Goal: Task Accomplishment & Management: Manage account settings

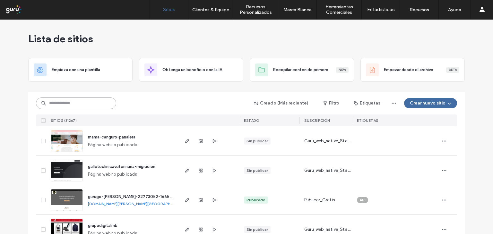
click at [95, 102] on input at bounding box center [76, 103] width 80 height 12
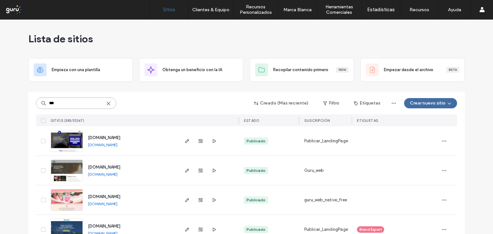
type input "***"
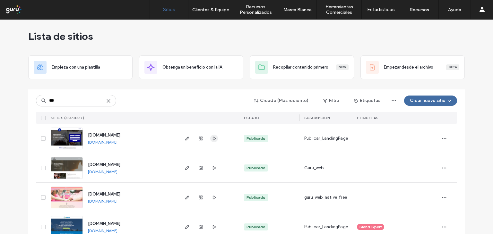
scroll to position [3, 0]
drag, startPoint x: 210, startPoint y: 138, endPoint x: 203, endPoint y: 141, distance: 7.7
click at [120, 133] on span "[DOMAIN_NAME]" at bounding box center [104, 135] width 32 height 5
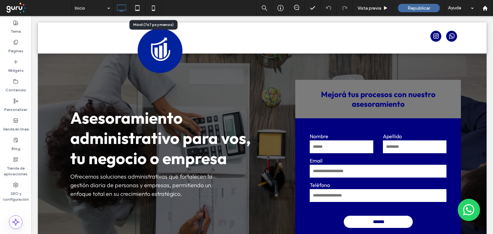
drag, startPoint x: 153, startPoint y: 5, endPoint x: 162, endPoint y: 10, distance: 9.6
click at [154, 5] on icon at bounding box center [153, 8] width 13 height 13
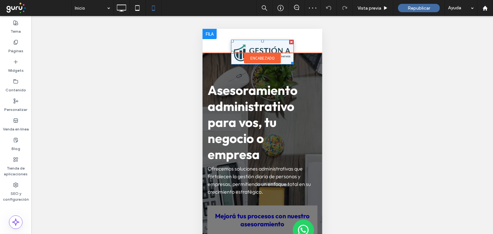
click at [281, 46] on img at bounding box center [262, 52] width 62 height 25
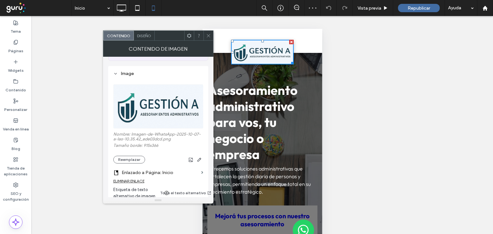
scroll to position [96, 0]
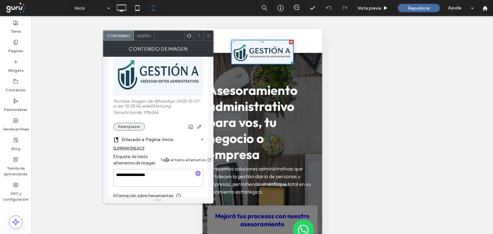
click at [123, 123] on button "Reemplazar" at bounding box center [129, 127] width 32 height 8
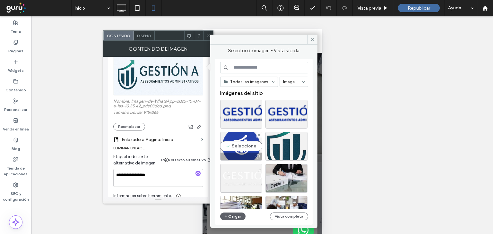
click at [234, 145] on div "Seleccione" at bounding box center [241, 146] width 42 height 29
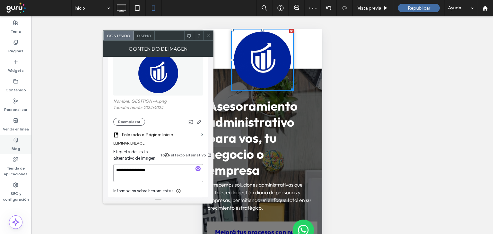
drag, startPoint x: 160, startPoint y: 159, endPoint x: 0, endPoint y: 143, distance: 161.2
click at [0, 143] on body ".wqwq-1{fill:#231f20;} .cls-1q, .cls-2q { fill-rule: evenodd; } .cls-2q { fill:…" at bounding box center [246, 117] width 493 height 234
click at [207, 34] on icon at bounding box center [208, 35] width 5 height 5
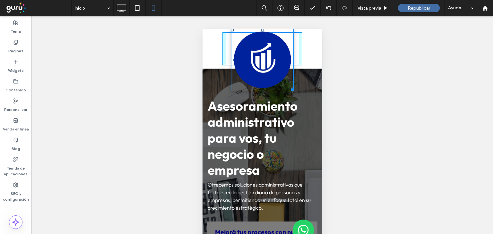
drag, startPoint x: 288, startPoint y: 88, endPoint x: 479, endPoint y: 110, distance: 192.3
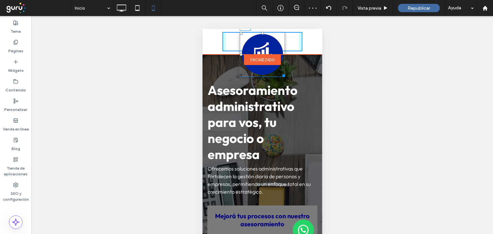
drag, startPoint x: 258, startPoint y: 30, endPoint x: 259, endPoint y: 35, distance: 4.5
click at [259, 35] on div "T:0" at bounding box center [261, 54] width 45 height 45
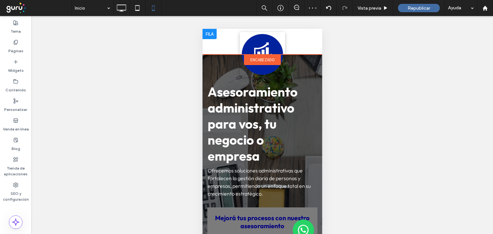
click at [251, 51] on img at bounding box center [261, 54] width 45 height 45
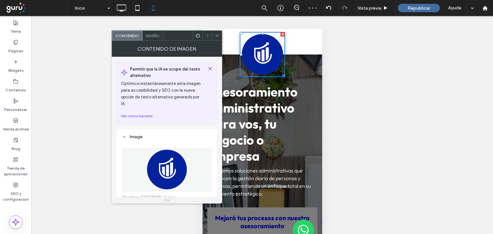
click at [154, 35] on span "Diseño" at bounding box center [153, 35] width 14 height 5
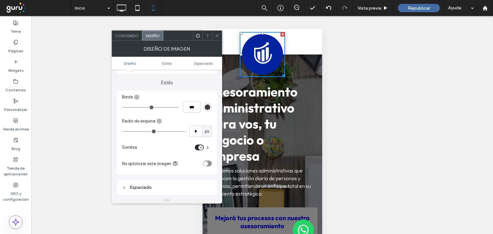
click at [198, 148] on div "toggle" at bounding box center [200, 147] width 5 height 5
click at [216, 34] on icon at bounding box center [217, 35] width 5 height 5
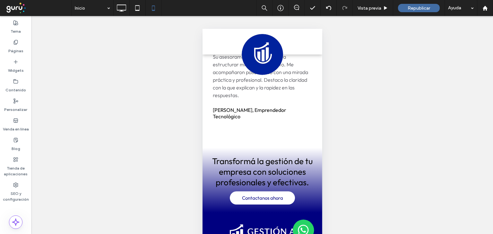
scroll to position [1411, 0]
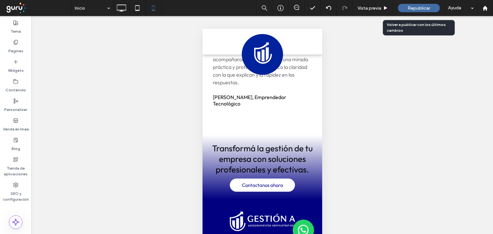
click at [420, 12] on div "Republicar" at bounding box center [419, 8] width 42 height 8
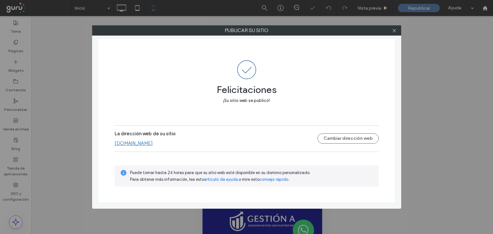
click at [399, 30] on label "Publicar su sitio" at bounding box center [246, 31] width 308 height 10
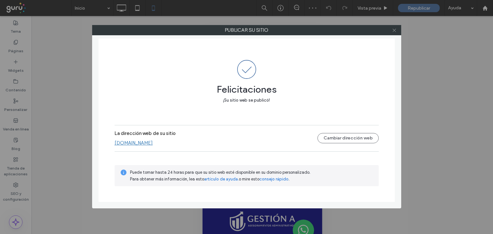
click at [392, 31] on icon at bounding box center [394, 30] width 5 height 5
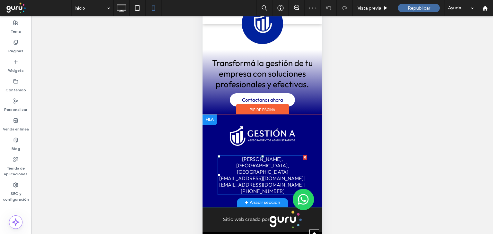
scroll to position [1466, 0]
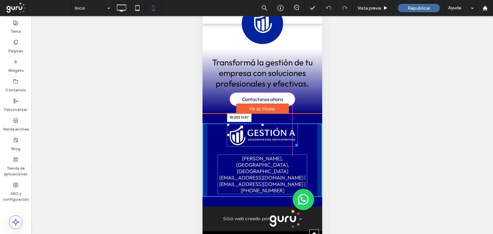
drag, startPoint x: 291, startPoint y: 157, endPoint x: 489, endPoint y: 153, distance: 197.6
click at [292, 147] on div at bounding box center [294, 144] width 5 height 5
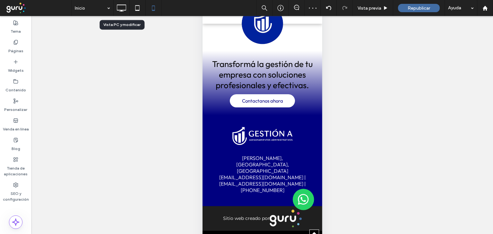
drag, startPoint x: 121, startPoint y: 9, endPoint x: 159, endPoint y: 41, distance: 49.8
click at [121, 9] on icon at bounding box center [121, 8] width 13 height 13
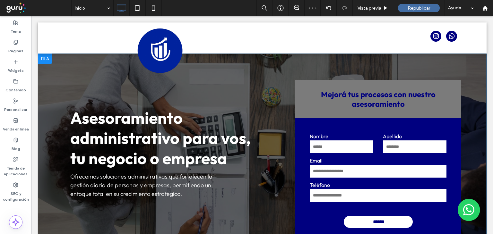
scroll to position [0, 0]
click at [104, 11] on div "Inicio" at bounding box center [93, 8] width 42 height 16
click at [148, 9] on icon at bounding box center [153, 8] width 13 height 13
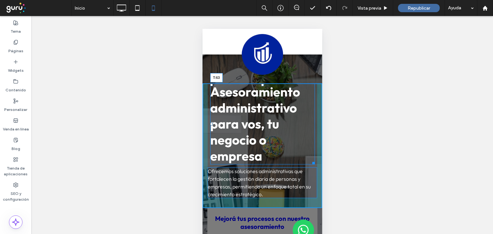
drag, startPoint x: 259, startPoint y: 85, endPoint x: 511, endPoint y: 104, distance: 252.1
click at [261, 86] on div at bounding box center [262, 85] width 3 height 3
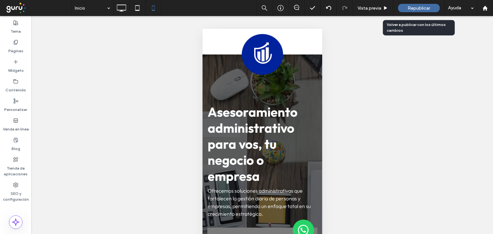
click at [422, 7] on span "Republicar" at bounding box center [418, 7] width 22 height 5
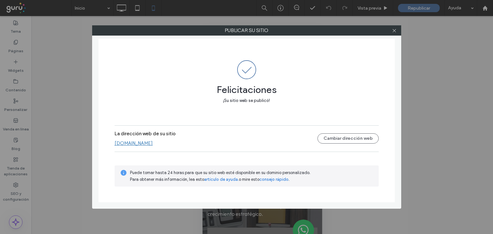
click at [397, 29] on div at bounding box center [394, 31] width 10 height 10
click at [394, 30] on icon at bounding box center [394, 30] width 5 height 5
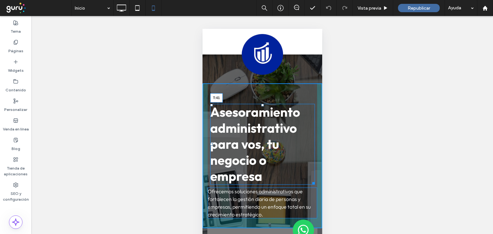
drag, startPoint x: 259, startPoint y: 105, endPoint x: 459, endPoint y: 127, distance: 201.0
click at [261, 104] on div at bounding box center [262, 105] width 3 height 3
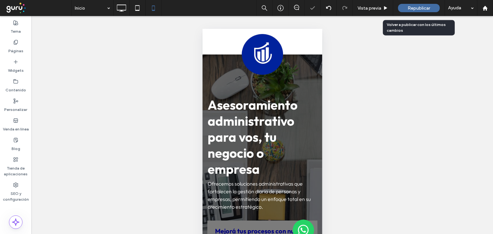
click at [416, 6] on span "Republicar" at bounding box center [418, 7] width 22 height 5
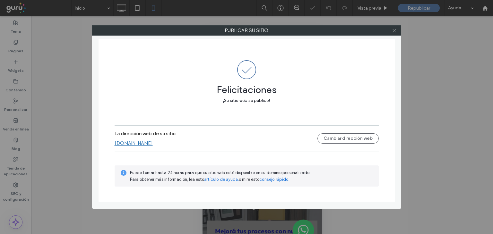
click at [394, 29] on icon at bounding box center [394, 30] width 5 height 5
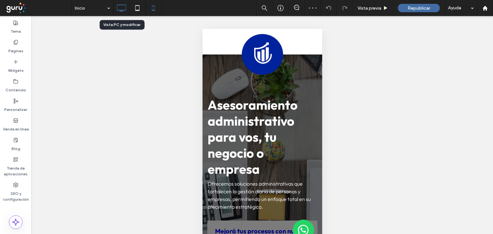
click at [124, 10] on icon at bounding box center [121, 8] width 13 height 13
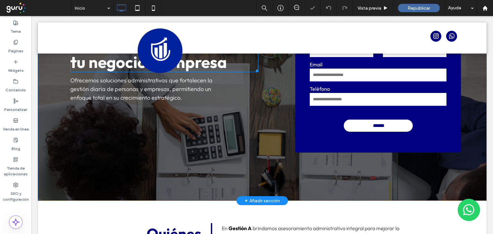
scroll to position [32, 0]
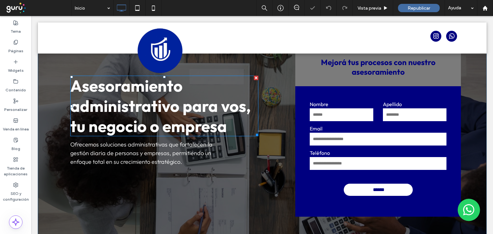
click at [171, 112] on span "Asesoramiento administrativo para vos, tu negocio o empresa" at bounding box center [160, 106] width 180 height 61
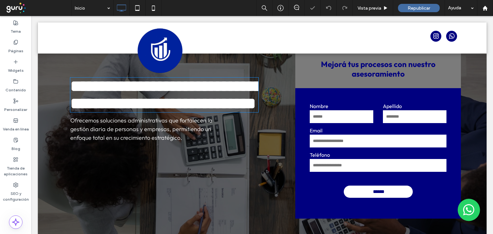
type input "******"
type input "**"
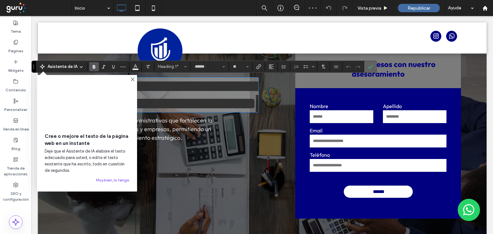
click at [367, 68] on icon "Confirmar" at bounding box center [369, 66] width 5 height 5
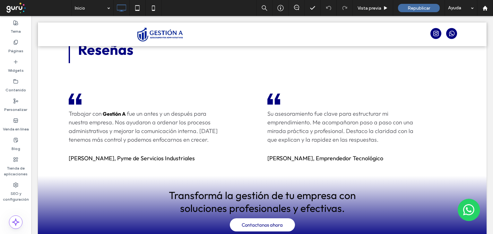
scroll to position [930, 0]
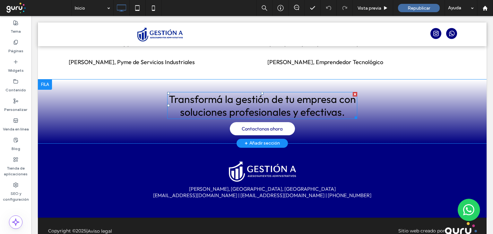
click at [309, 99] on span "Transformá la gestión de tu empresa con soluciones profesionales y efectivas." at bounding box center [262, 106] width 187 height 26
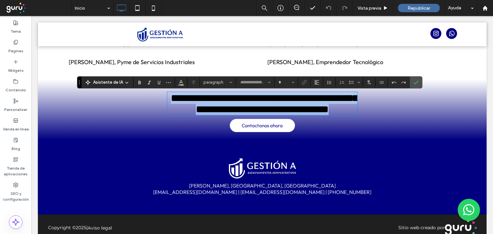
type input "******"
type input "**"
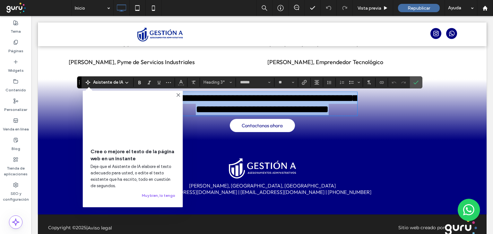
click at [330, 100] on span "**********" at bounding box center [264, 103] width 187 height 21
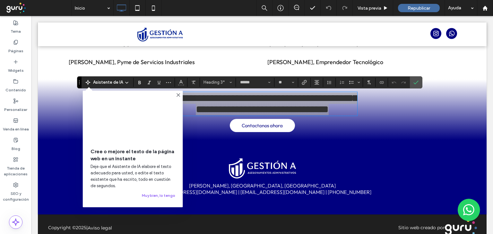
drag, startPoint x: 179, startPoint y: 94, endPoint x: 149, endPoint y: 79, distance: 33.3
click at [178, 94] on use at bounding box center [178, 95] width 3 height 3
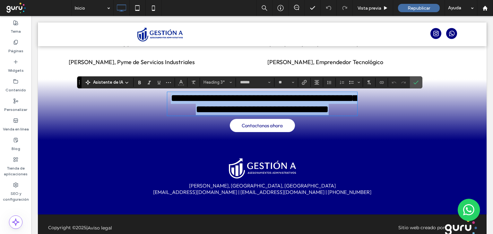
click at [334, 101] on span "**********" at bounding box center [264, 103] width 187 height 21
click at [336, 99] on span "**********" at bounding box center [264, 103] width 187 height 21
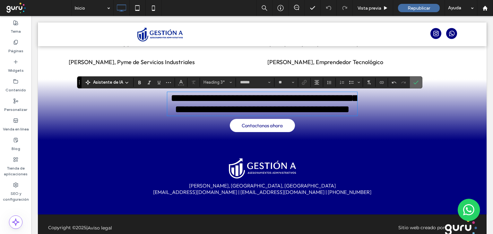
click at [415, 80] on icon "Confirmar" at bounding box center [415, 82] width 5 height 5
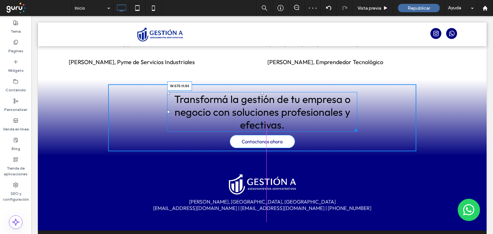
drag, startPoint x: 352, startPoint y: 132, endPoint x: 359, endPoint y: 116, distance: 17.6
click at [365, 130] on div "Transformá la gestión de tu empresa o negocio con soluciones profesionales y ef…" at bounding box center [262, 117] width 308 height 67
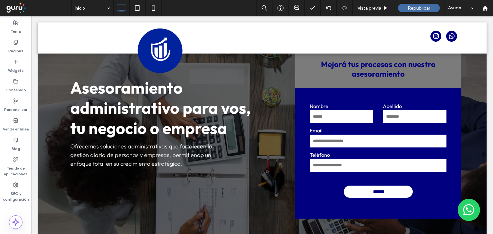
scroll to position [0, 0]
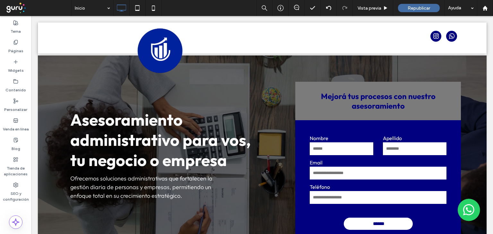
click at [46, 61] on div at bounding box center [45, 60] width 14 height 10
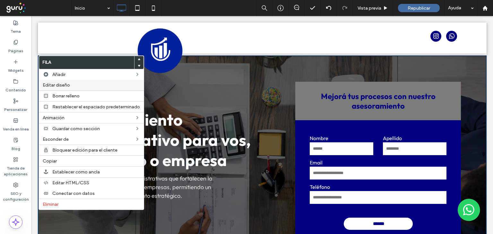
click at [54, 84] on span "Editar diseño" at bounding box center [56, 84] width 27 height 5
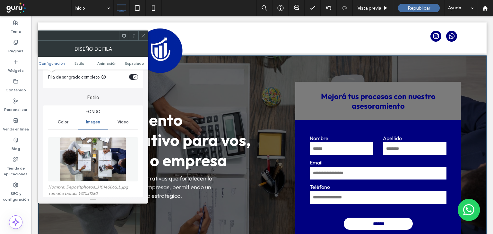
scroll to position [96, 0]
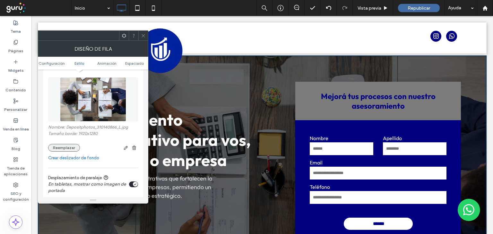
click at [66, 149] on button "Reemplazar" at bounding box center [64, 148] width 32 height 8
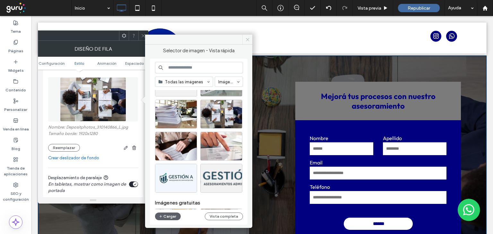
click at [246, 40] on icon at bounding box center [247, 39] width 5 height 5
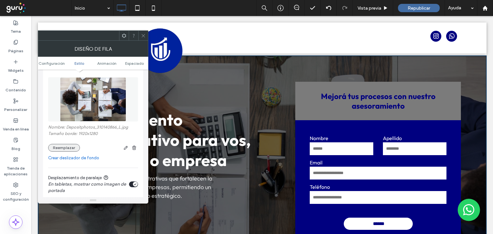
click at [72, 146] on button "Reemplazar" at bounding box center [64, 148] width 32 height 8
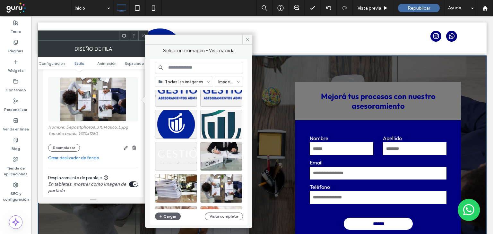
scroll to position [32, 0]
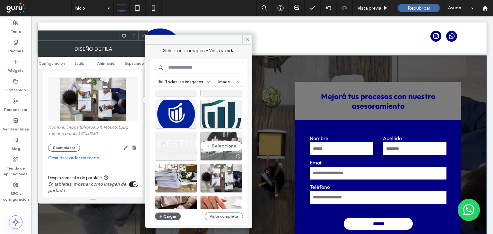
click at [224, 149] on div "Seleccione" at bounding box center [221, 146] width 42 height 29
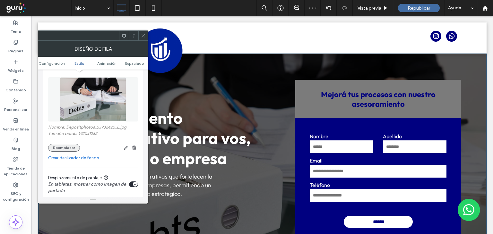
click at [64, 145] on button "Reemplazar" at bounding box center [64, 148] width 32 height 8
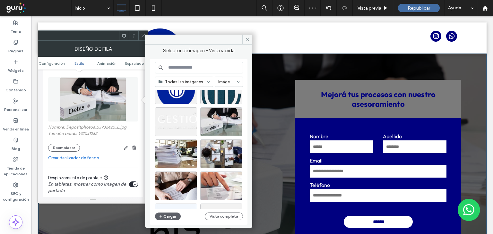
scroll to position [96, 0]
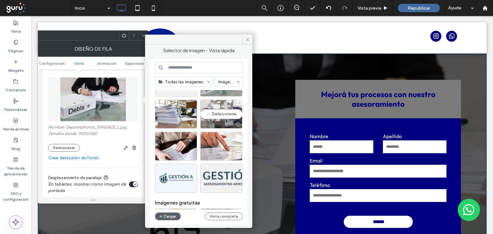
drag, startPoint x: 212, startPoint y: 116, endPoint x: 173, endPoint y: 100, distance: 42.2
click at [212, 116] on div "Seleccione" at bounding box center [221, 114] width 42 height 29
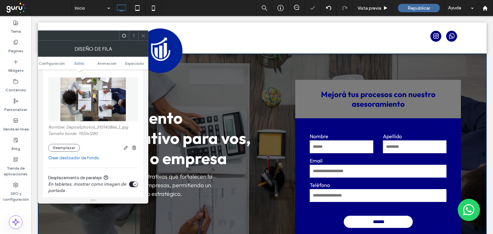
click at [142, 35] on use at bounding box center [142, 35] width 3 height 3
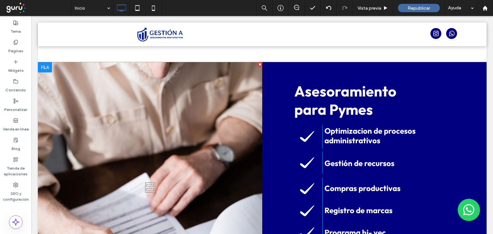
scroll to position [385, 0]
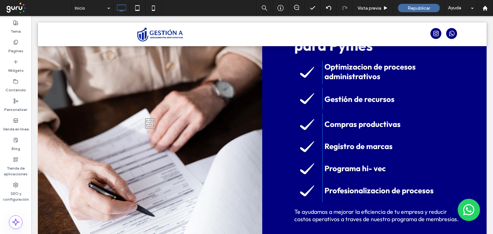
drag, startPoint x: 151, startPoint y: 100, endPoint x: 355, endPoint y: 216, distance: 234.2
click at [151, 100] on div at bounding box center [150, 121] width 224 height 247
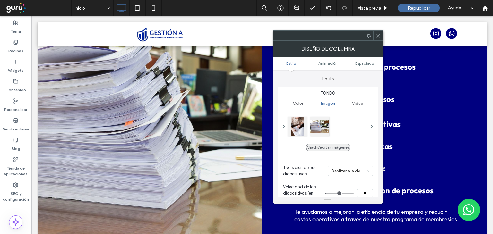
click at [323, 148] on button "Añadir/editar imágenes" at bounding box center [327, 148] width 45 height 8
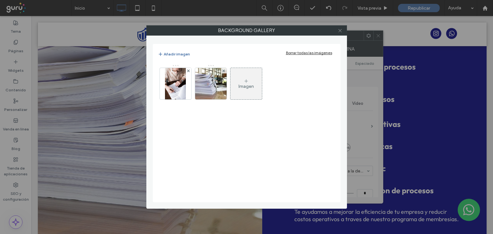
click at [342, 31] on icon at bounding box center [339, 30] width 5 height 5
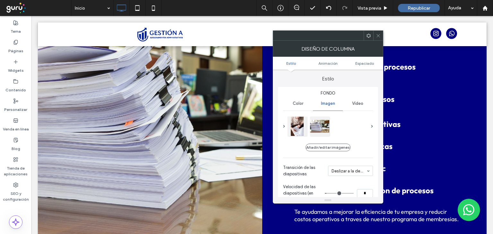
click at [376, 35] on icon at bounding box center [378, 35] width 5 height 5
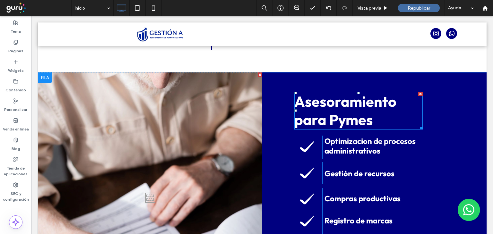
scroll to position [289, 0]
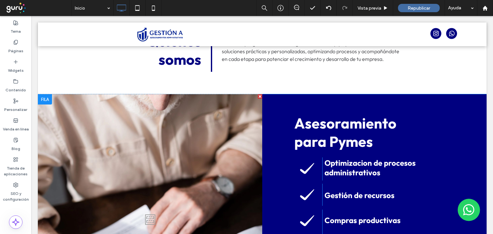
click at [283, 108] on div "Asesoramiento para Pymes Marca de verificación negra. Click To Paste Optimizaci…" at bounding box center [374, 217] width 224 height 247
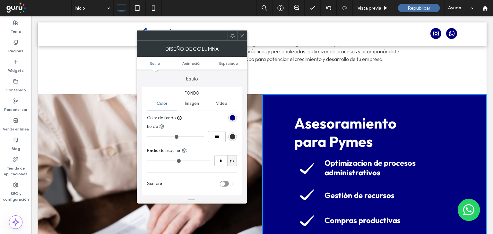
click at [231, 115] on div "rgb(0, 0, 128)" at bounding box center [232, 117] width 5 height 5
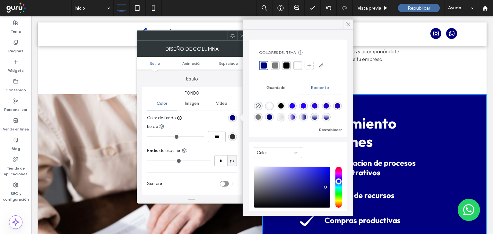
click at [350, 26] on use at bounding box center [347, 25] width 3 height 4
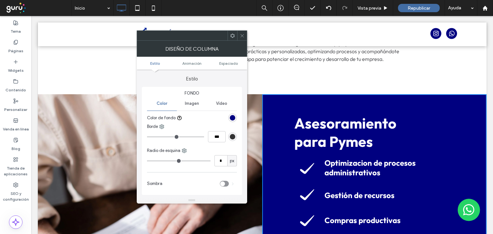
click at [244, 35] on icon at bounding box center [242, 35] width 5 height 5
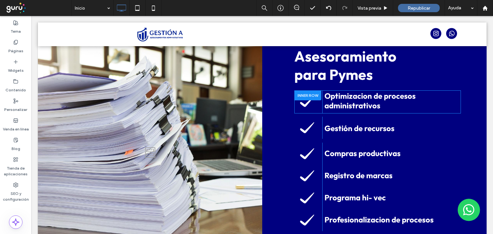
scroll to position [353, 0]
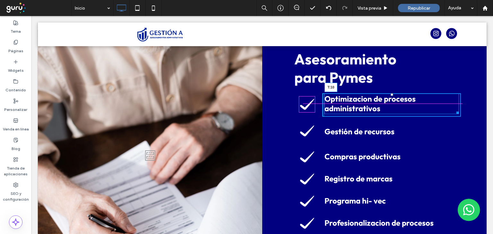
drag, startPoint x: 388, startPoint y: 96, endPoint x: 418, endPoint y: 116, distance: 36.5
click at [390, 96] on div at bounding box center [391, 94] width 3 height 3
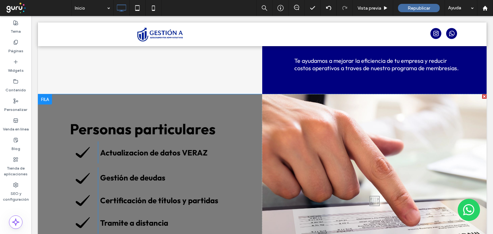
scroll to position [545, 0]
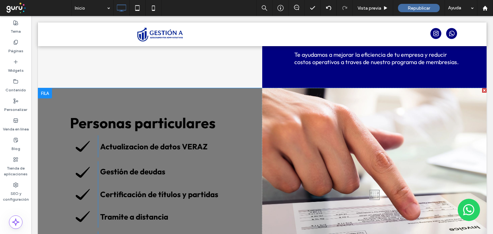
click at [244, 106] on div "Personas particulares Marca de verificación negra. Click To Paste Actualizacion…" at bounding box center [150, 193] width 224 height 210
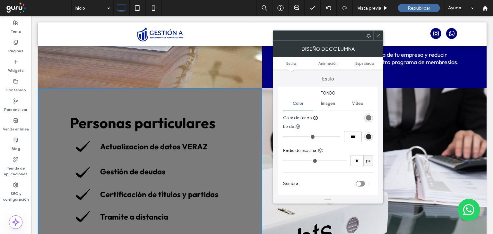
click at [373, 116] on div "Fondo Color Imagen Vídeo Color de fondo Borde *** Radio de esquina * px Sombra" at bounding box center [328, 141] width 100 height 108
click at [370, 116] on div "rgb(123, 123, 123)" at bounding box center [368, 117] width 5 height 5
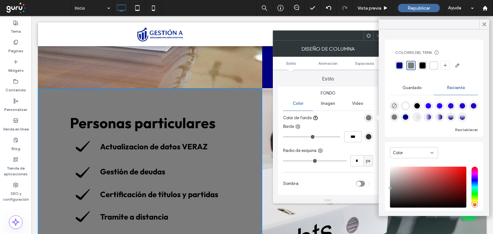
click at [396, 63] on div "rgba(0, 0, 128, 1)" at bounding box center [399, 65] width 6 height 6
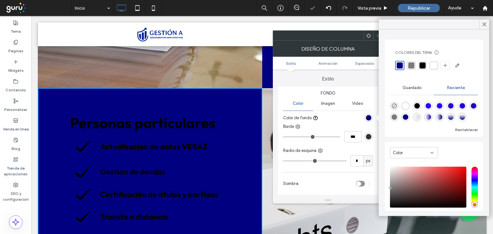
click at [376, 39] on span at bounding box center [378, 36] width 5 height 10
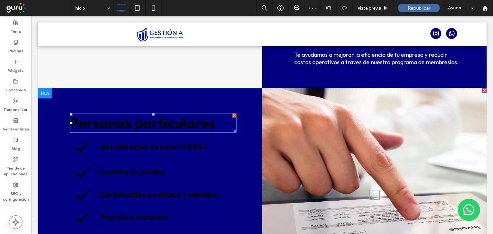
click at [144, 125] on strong "Personas particulares" at bounding box center [143, 123] width 146 height 18
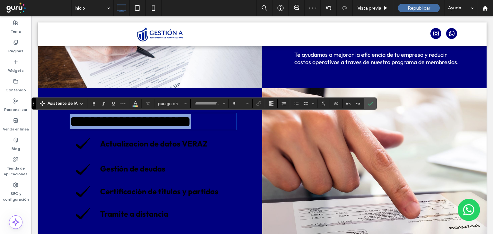
type input "******"
type input "**"
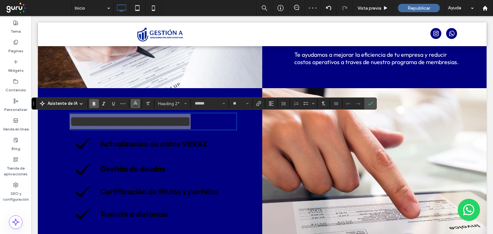
click at [136, 103] on icon "Color" at bounding box center [135, 102] width 5 height 5
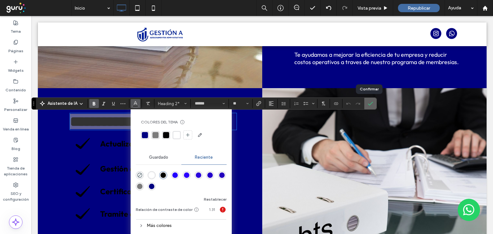
click at [368, 103] on icon "Confirmar" at bounding box center [369, 103] width 5 height 5
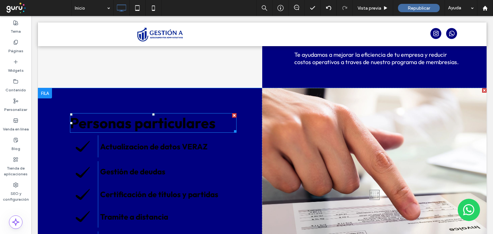
click at [138, 126] on strong "Personas particulares" at bounding box center [143, 123] width 146 height 18
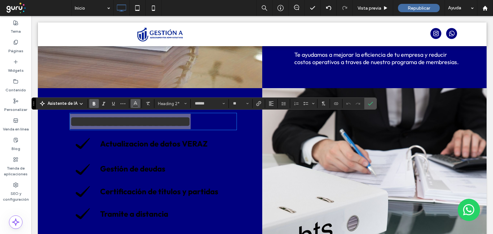
click at [133, 104] on icon "Color" at bounding box center [135, 102] width 5 height 5
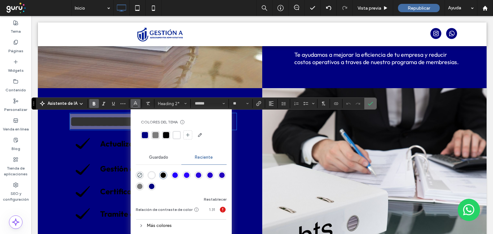
click at [368, 106] on span "Confirmar" at bounding box center [368, 104] width 3 height 12
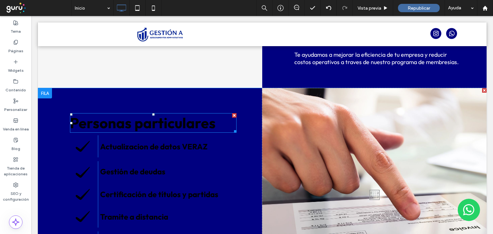
click at [162, 128] on strong "Personas particulares" at bounding box center [143, 123] width 146 height 18
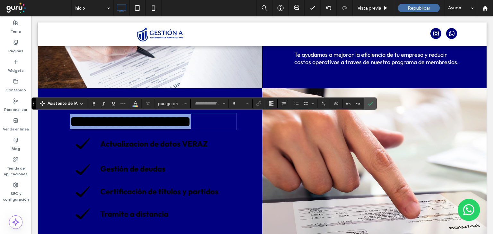
type input "******"
type input "**"
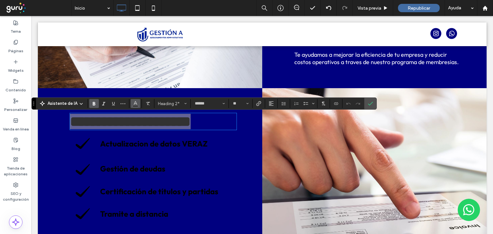
click at [134, 103] on use "Color" at bounding box center [136, 103] width 4 height 4
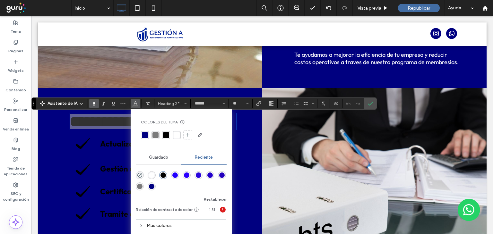
click at [176, 136] on div "rgba(255, 255, 255, 1)" at bounding box center [176, 135] width 6 height 6
click at [368, 105] on icon "Confirmar" at bounding box center [369, 103] width 5 height 5
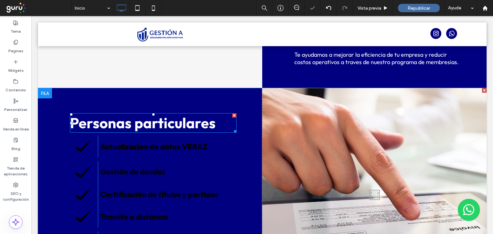
click at [154, 127] on strong "Personas particulares" at bounding box center [143, 123] width 146 height 18
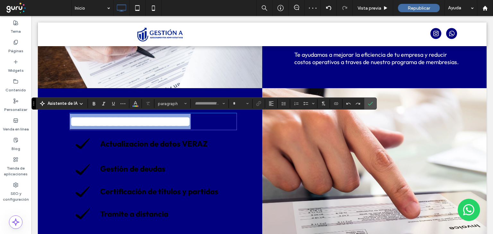
type input "******"
type input "**"
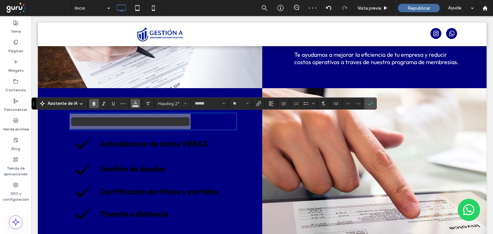
click at [138, 104] on button "Color" at bounding box center [136, 103] width 10 height 9
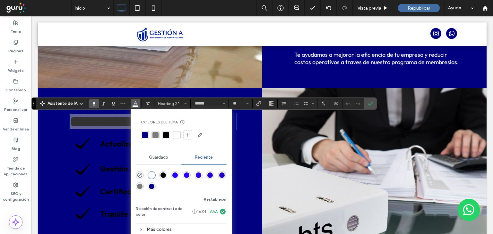
drag, startPoint x: 159, startPoint y: 135, endPoint x: 154, endPoint y: 136, distance: 5.3
click at [158, 135] on div at bounding box center [181, 135] width 80 height 10
click at [167, 134] on div "rgba(0, 0, 0, 1)" at bounding box center [166, 135] width 6 height 6
click at [368, 103] on icon "Confirmar" at bounding box center [369, 103] width 5 height 5
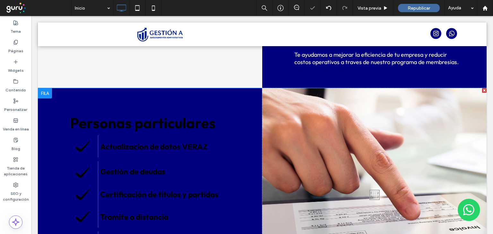
click at [247, 98] on div "Personas particulares Marca de verificación negra. Click To Paste Actualizacion…" at bounding box center [150, 193] width 224 height 210
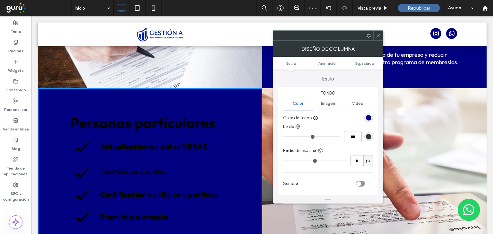
click at [367, 120] on div "rgb(0, 0, 128)" at bounding box center [368, 117] width 5 height 5
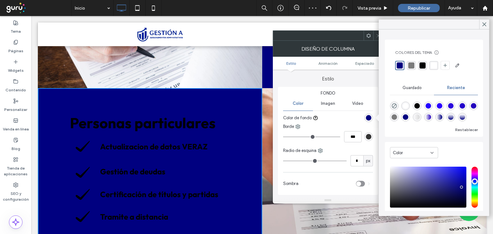
click at [410, 67] on div "rgba(123, 123, 123, 1)" at bounding box center [411, 65] width 6 height 6
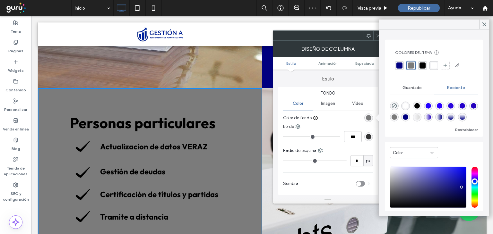
drag, startPoint x: 418, startPoint y: 40, endPoint x: 118, endPoint y: 48, distance: 300.3
click at [376, 38] on span at bounding box center [378, 36] width 5 height 10
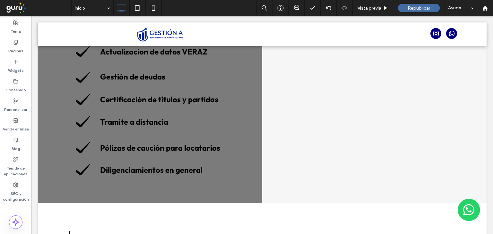
scroll to position [641, 0]
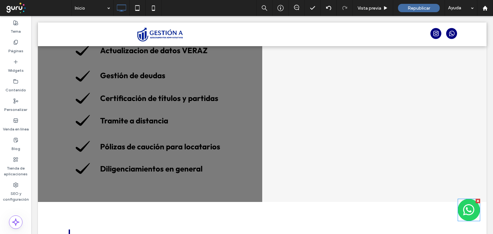
click at [459, 215] on img at bounding box center [468, 210] width 22 height 22
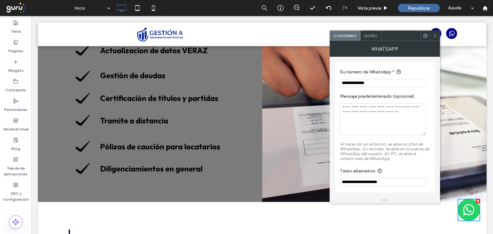
click at [437, 38] on div at bounding box center [435, 36] width 10 height 10
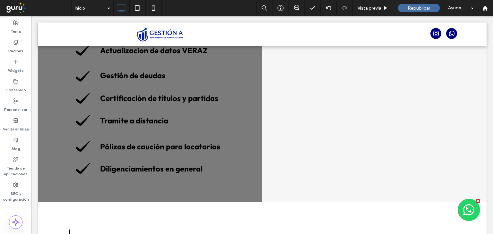
click at [463, 206] on img at bounding box center [468, 210] width 22 height 22
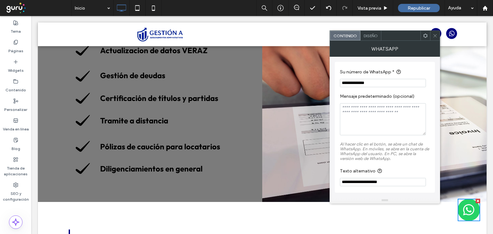
drag, startPoint x: 369, startPoint y: 183, endPoint x: 343, endPoint y: 175, distance: 27.2
click at [334, 184] on div "**********" at bounding box center [384, 127] width 110 height 140
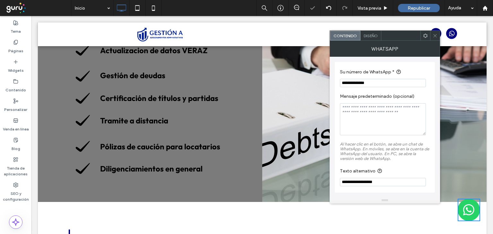
type input "**********"
click at [352, 82] on input "**********" at bounding box center [383, 83] width 86 height 8
drag, startPoint x: 351, startPoint y: 82, endPoint x: 386, endPoint y: 79, distance: 34.8
click at [386, 79] on input "**********" at bounding box center [383, 83] width 86 height 8
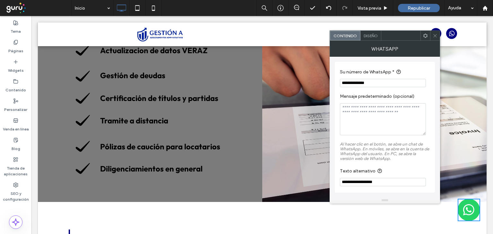
click at [436, 35] on icon at bounding box center [434, 35] width 5 height 5
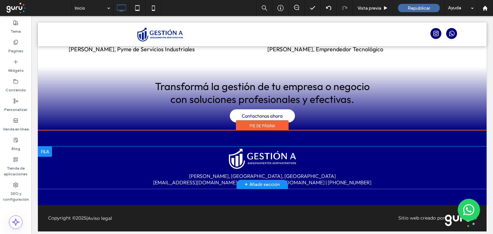
scroll to position [949, 0]
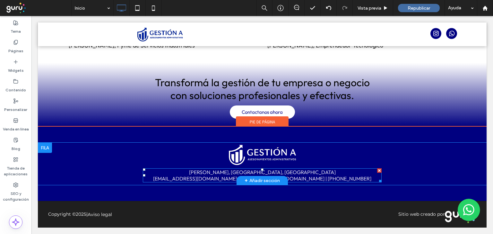
click at [341, 180] on link "+549 11 4176-0880" at bounding box center [349, 178] width 44 height 6
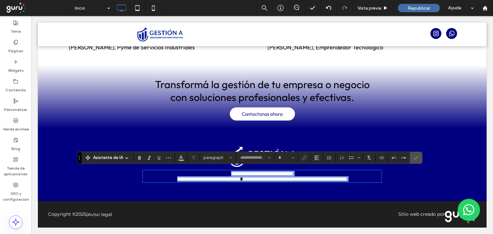
type input "******"
type input "**"
click at [347, 179] on link "**********" at bounding box center [330, 179] width 33 height 5
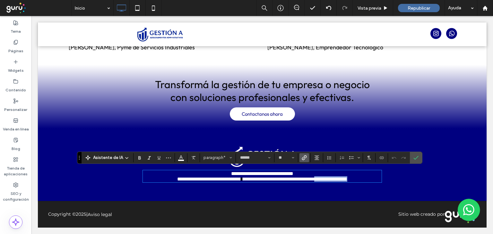
drag, startPoint x: 364, startPoint y: 179, endPoint x: 323, endPoint y: 179, distance: 41.7
click at [323, 179] on p "**********" at bounding box center [262, 178] width 239 height 5
click at [304, 157] on icon "Enlace" at bounding box center [303, 157] width 5 height 5
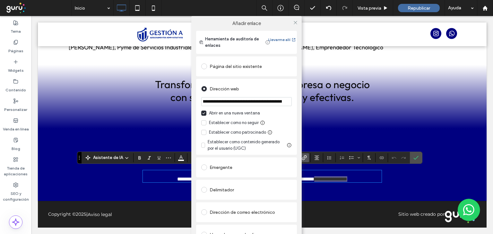
scroll to position [0, 128]
drag, startPoint x: 200, startPoint y: 101, endPoint x: 299, endPoint y: 98, distance: 99.2
click at [299, 98] on div "**********" at bounding box center [246, 158] width 110 height 254
click at [259, 102] on input "**********" at bounding box center [246, 101] width 90 height 9
drag, startPoint x: 258, startPoint y: 102, endPoint x: 283, endPoint y: 102, distance: 25.3
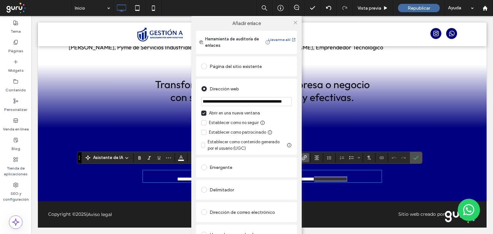
click at [283, 102] on input "**********" at bounding box center [246, 101] width 90 height 9
click at [294, 25] on span at bounding box center [295, 23] width 5 height 10
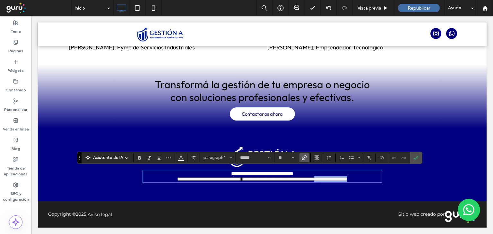
click at [195, 180] on link "**********" at bounding box center [209, 179] width 64 height 5
drag, startPoint x: 237, startPoint y: 179, endPoint x: 155, endPoint y: 179, distance: 82.1
click at [155, 179] on p "**********" at bounding box center [262, 178] width 239 height 5
click at [302, 158] on use "Enlace" at bounding box center [303, 157] width 5 height 5
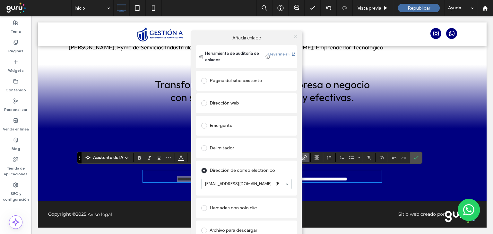
click at [294, 38] on icon at bounding box center [295, 36] width 5 height 5
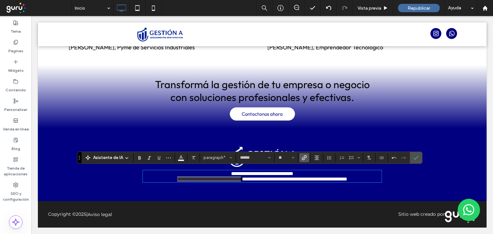
click at [304, 158] on icon "Enlace" at bounding box center [303, 157] width 5 height 5
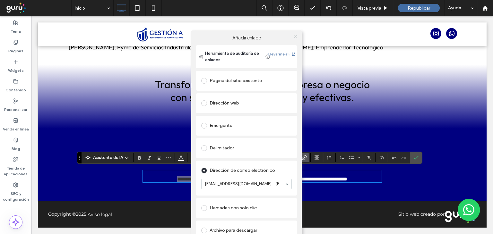
click at [294, 36] on icon at bounding box center [295, 36] width 5 height 5
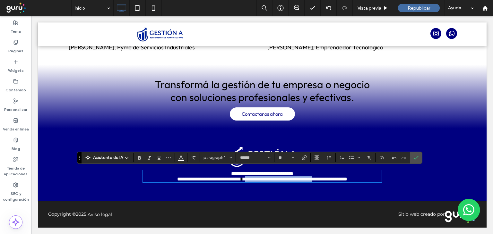
drag, startPoint x: 240, startPoint y: 180, endPoint x: 321, endPoint y: 180, distance: 80.8
click at [321, 180] on p "**********" at bounding box center [262, 178] width 239 height 5
click at [417, 158] on label "Confirmar" at bounding box center [416, 158] width 10 height 12
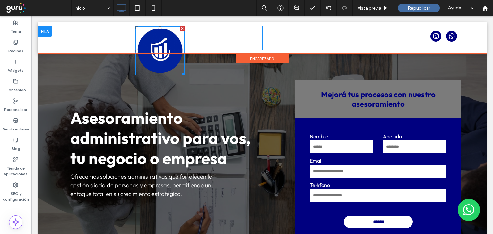
click at [162, 44] on img at bounding box center [159, 50] width 49 height 49
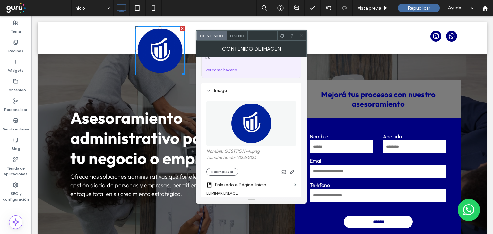
scroll to position [160, 0]
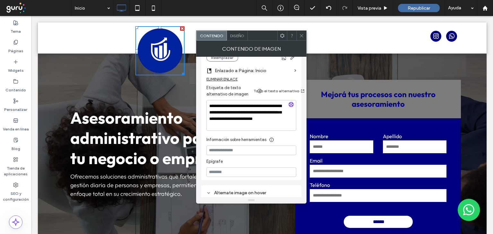
click at [303, 38] on span at bounding box center [301, 36] width 5 height 10
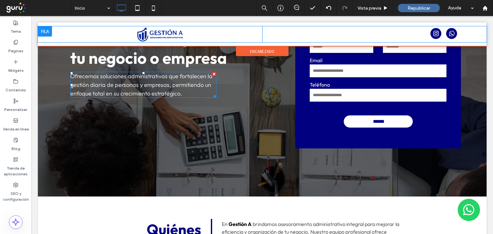
scroll to position [128, 0]
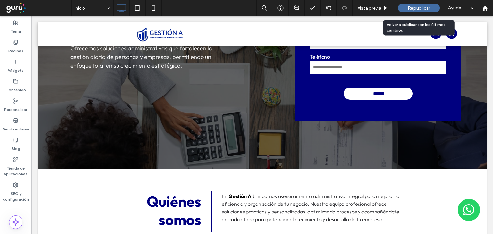
click at [414, 5] on span "Republicar" at bounding box center [418, 7] width 22 height 5
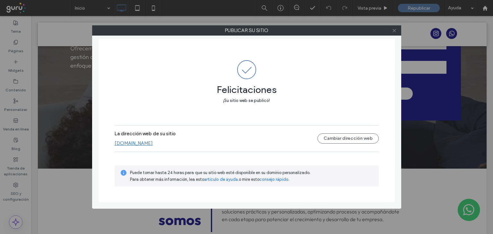
click at [394, 32] on icon at bounding box center [394, 30] width 5 height 5
